Goal: Transaction & Acquisition: Purchase product/service

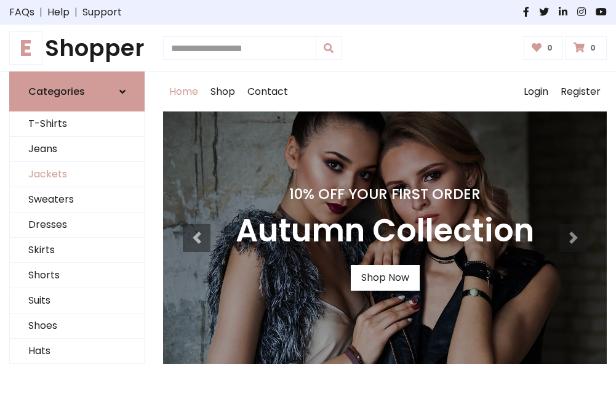
click at [77, 175] on link "Jackets" at bounding box center [77, 174] width 134 height 25
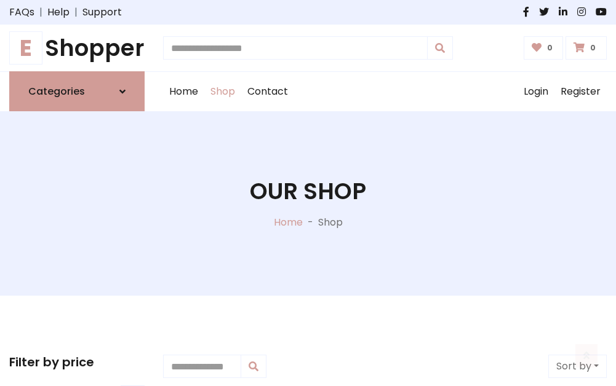
scroll to position [556, 0]
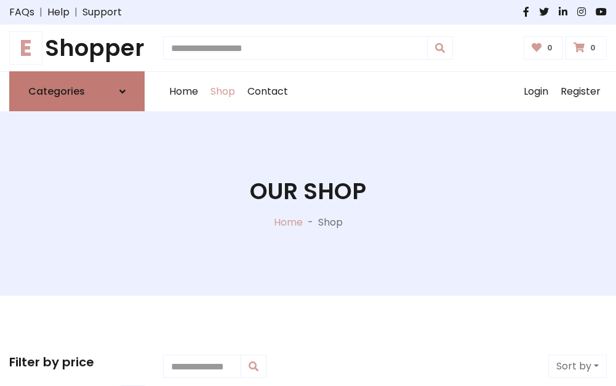
click at [77, 92] on h6 "Categories" at bounding box center [56, 92] width 57 height 12
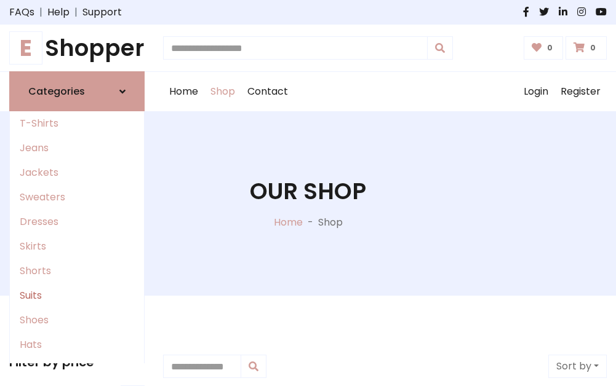
click at [77, 296] on link "Suits" at bounding box center [77, 296] width 134 height 25
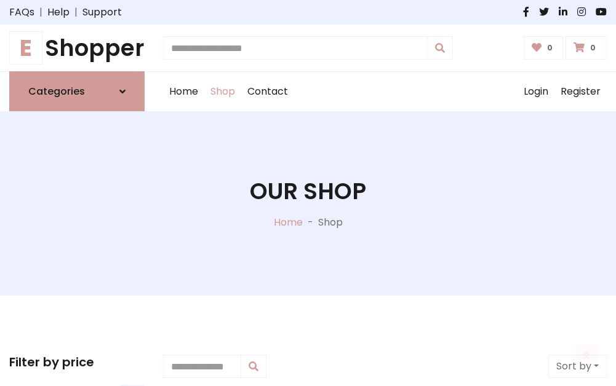
scroll to position [889, 0]
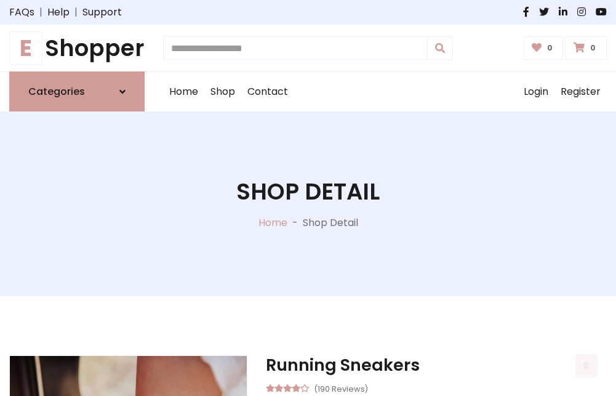
scroll to position [1150, 0]
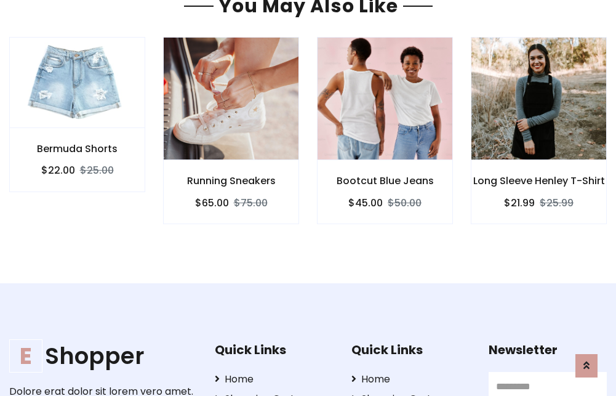
scroll to position [1149, 0]
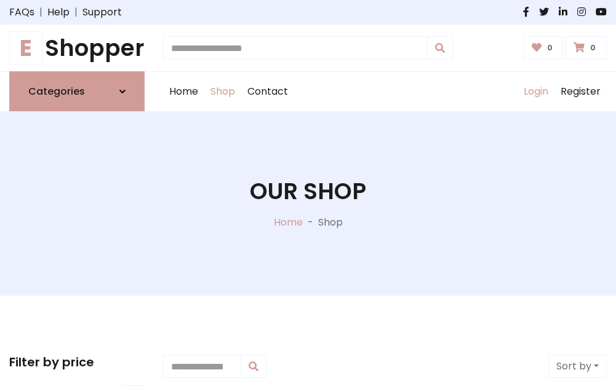
click at [535, 92] on link "Login" at bounding box center [536, 91] width 37 height 39
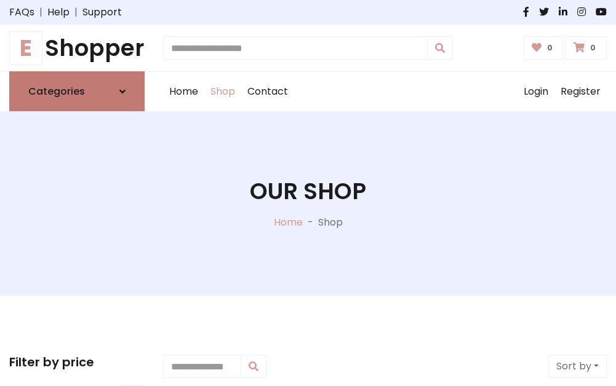
click at [122, 92] on icon at bounding box center [122, 92] width 6 height 10
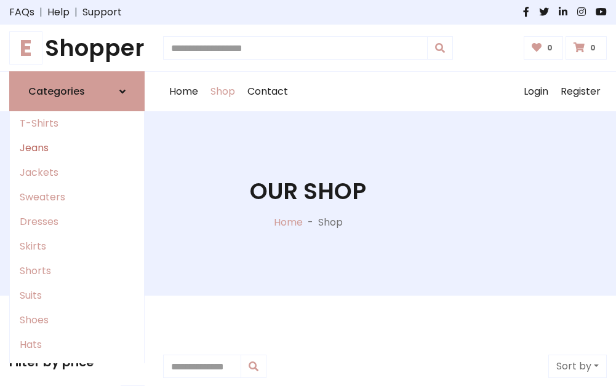
click at [77, 148] on link "Jeans" at bounding box center [77, 148] width 134 height 25
